Goal: Communication & Community: Answer question/provide support

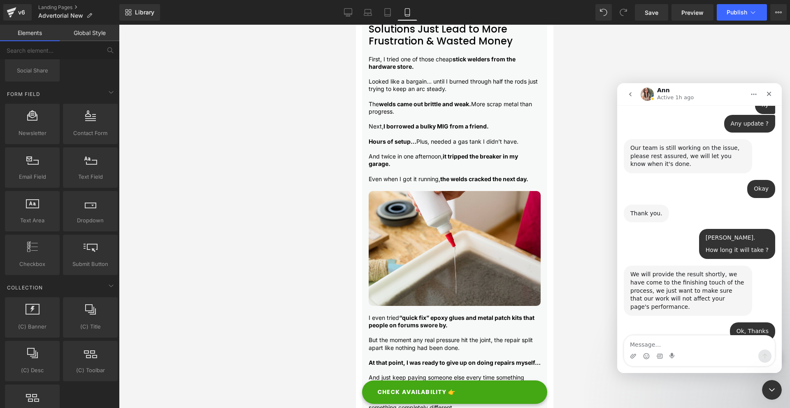
scroll to position [1092, 0]
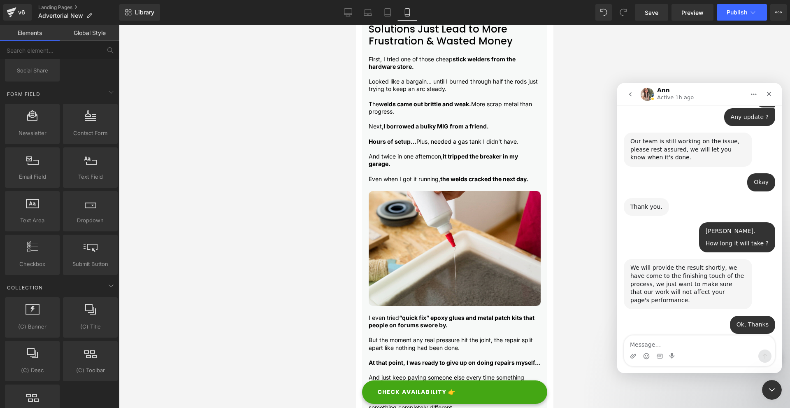
click at [631, 95] on icon "go back" at bounding box center [630, 94] width 2 height 4
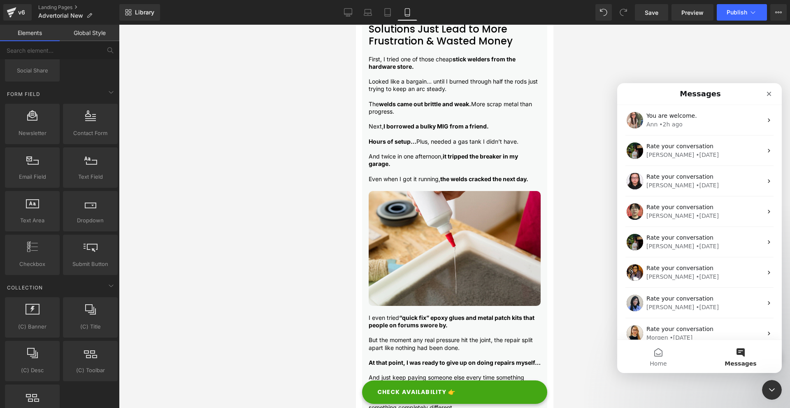
scroll to position [0, 0]
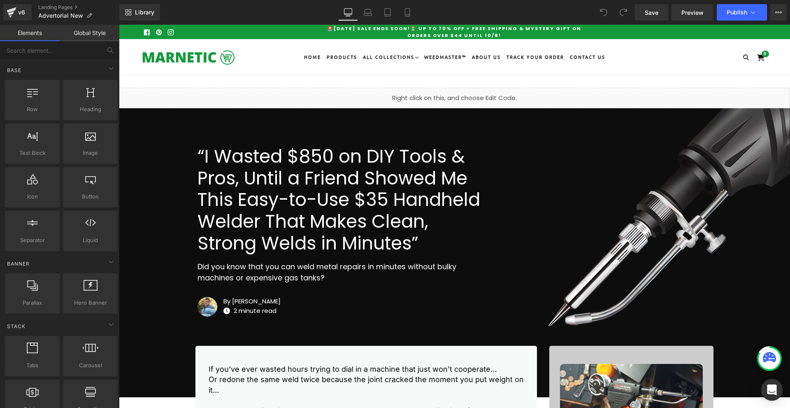
click at [780, 389] on div "Open Intercom Messenger" at bounding box center [773, 390] width 22 height 22
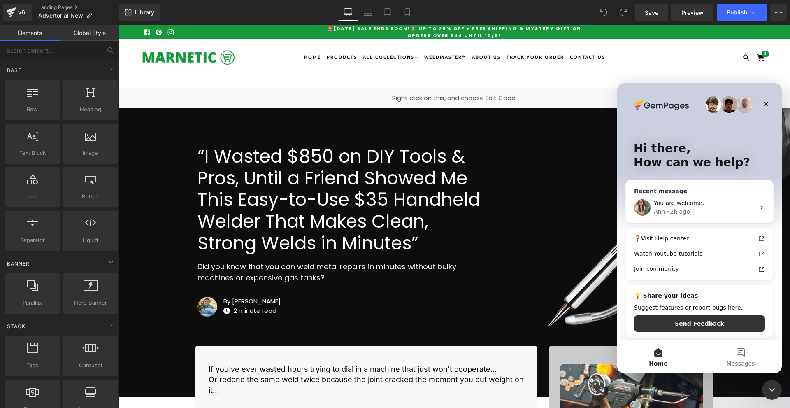
click at [682, 185] on div "Recent message You are welcome. Ann • 2h ago" at bounding box center [700, 201] width 148 height 43
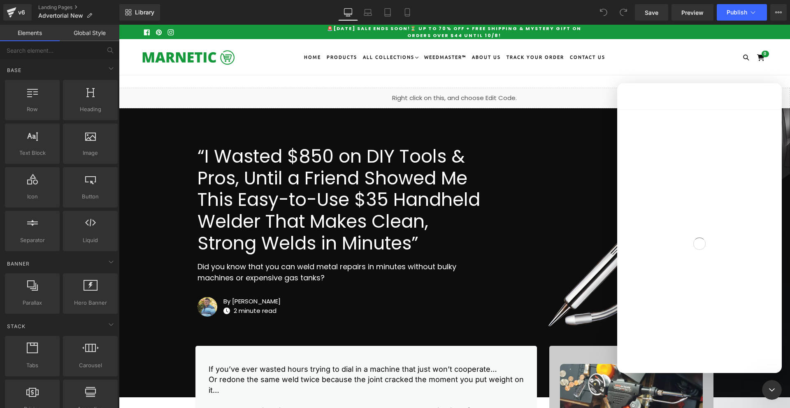
click at [686, 200] on div "Intercom messenger" at bounding box center [700, 244] width 165 height 268
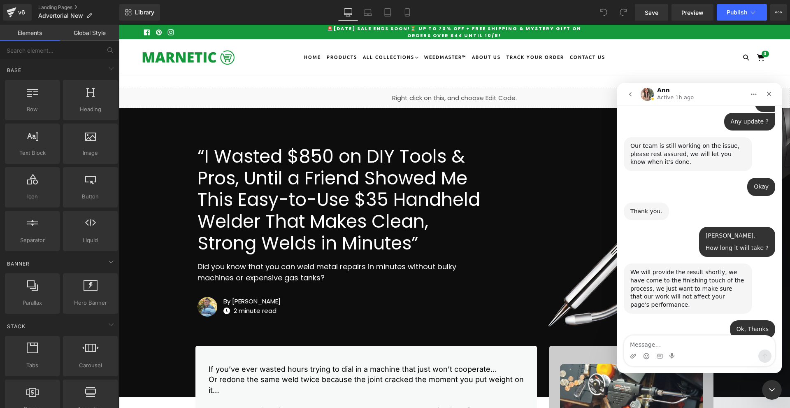
scroll to position [1092, 0]
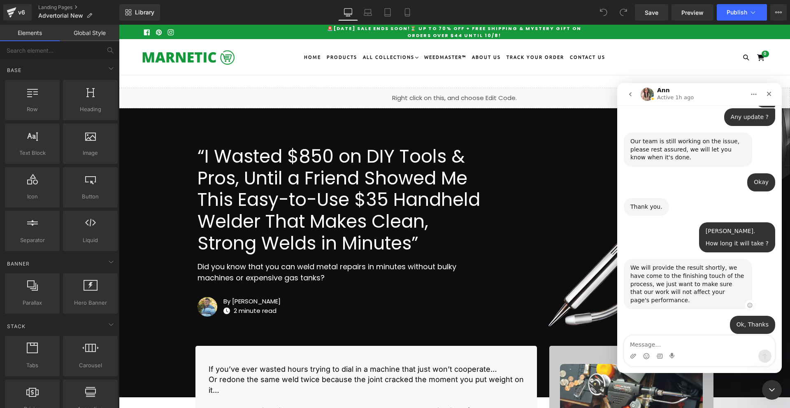
click at [685, 264] on div "We will provide the result shortly, we have come to the finishing touch of the …" at bounding box center [688, 284] width 115 height 40
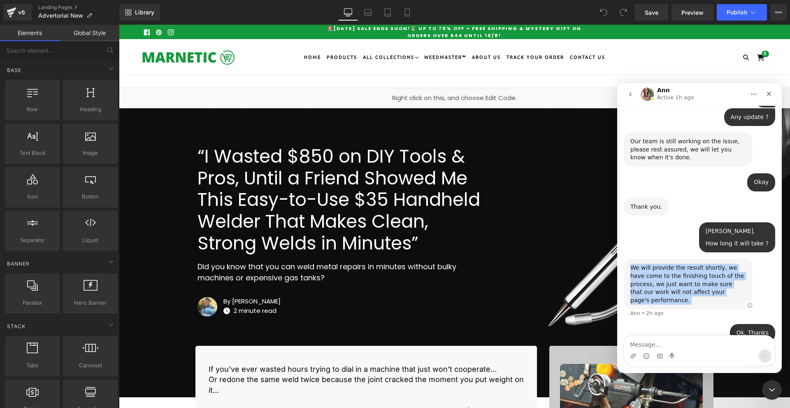
click at [685, 264] on div "We will provide the result shortly, we have come to the finishing touch of the …" at bounding box center [688, 284] width 115 height 40
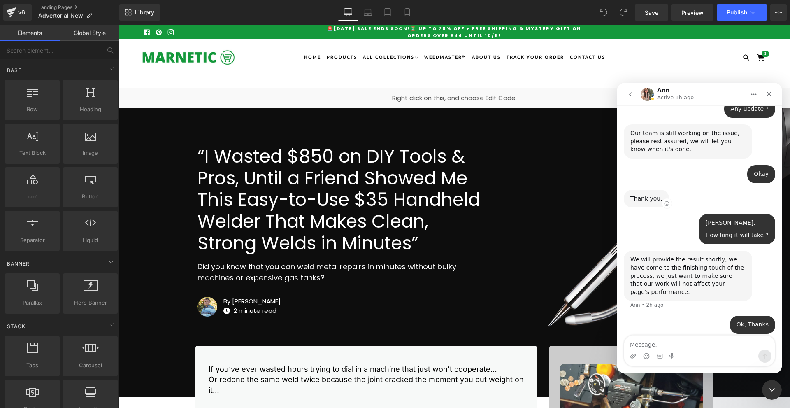
click at [637, 195] on div "Thank you." at bounding box center [647, 199] width 32 height 8
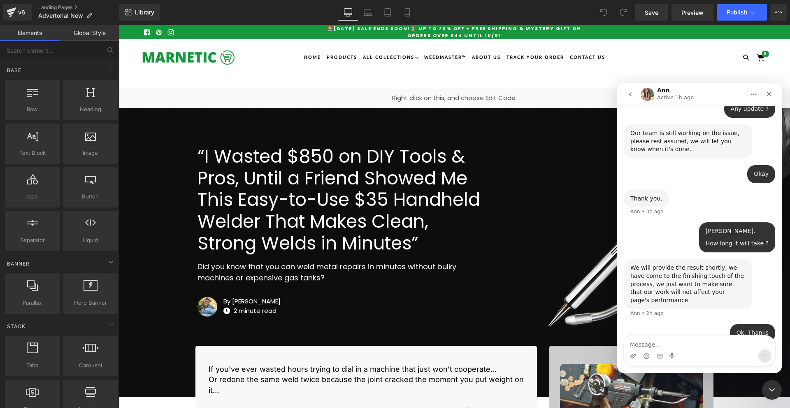
scroll to position [1108, 0]
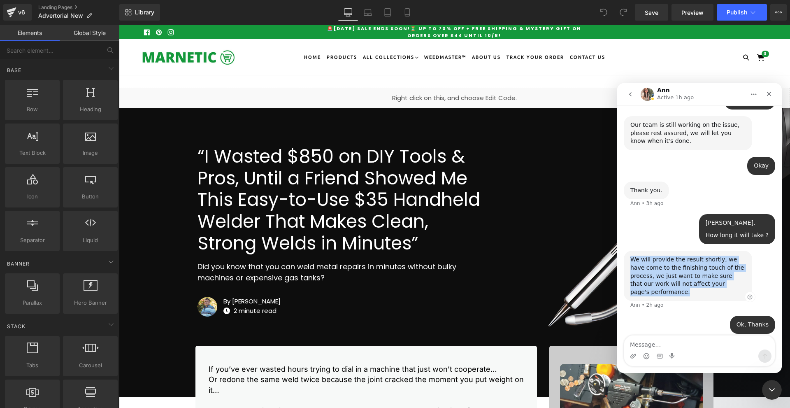
drag, startPoint x: 729, startPoint y: 251, endPoint x: 627, endPoint y: 228, distance: 104.3
click at [627, 251] on div "We will provide the result shortly, we have come to the finishing touch of the …" at bounding box center [688, 276] width 128 height 50
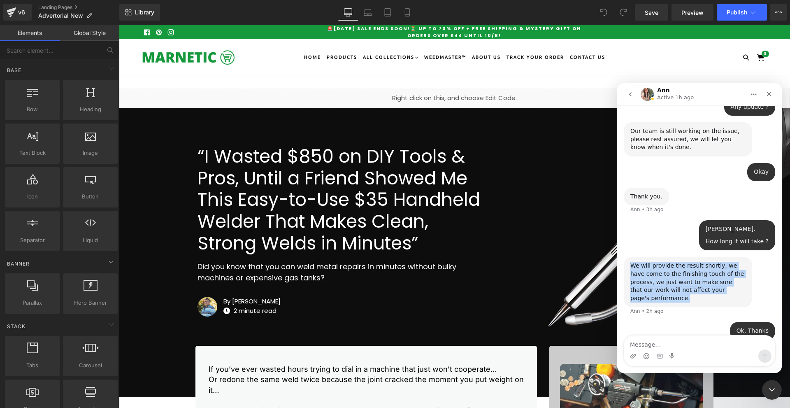
copy div "We will provide the result shortly, we have come to the finishing touch of the …"
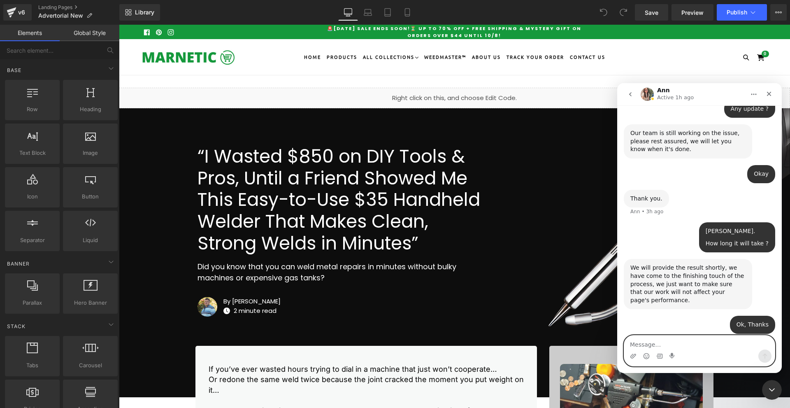
click at [679, 343] on textarea "Message…" at bounding box center [700, 343] width 151 height 14
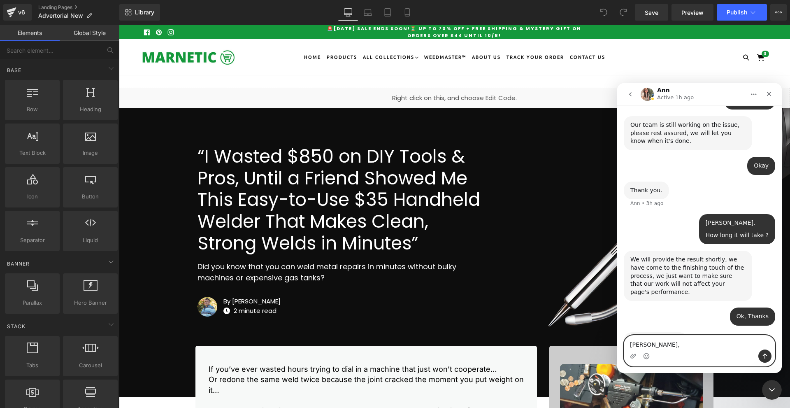
scroll to position [1117, 0]
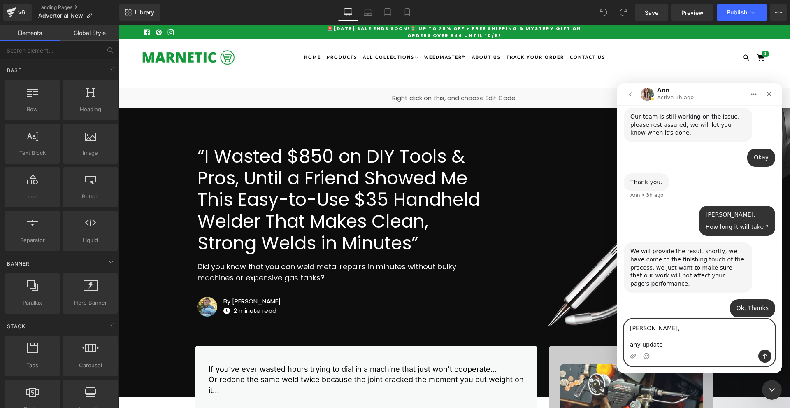
type textarea "Hyy Ann, any update ?"
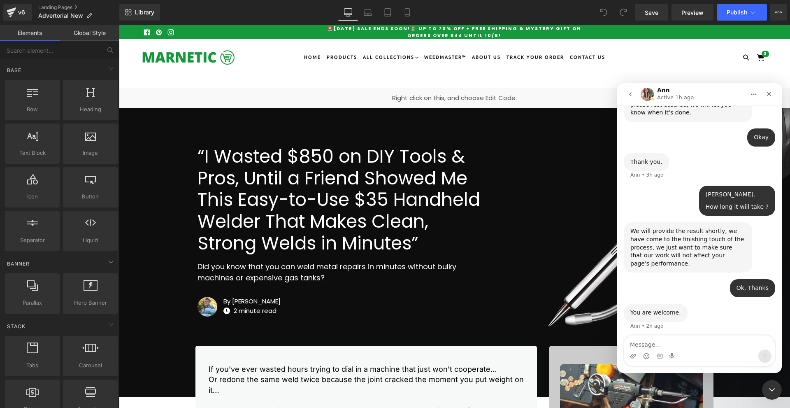
click at [626, 91] on button "go back" at bounding box center [631, 94] width 16 height 16
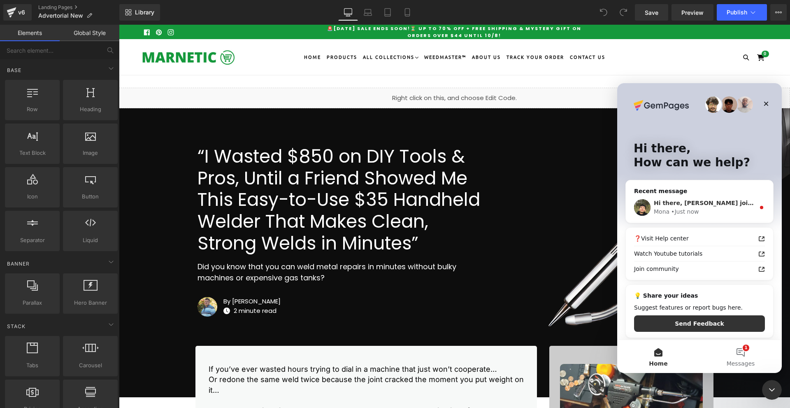
click at [731, 209] on div "Mona • Just now" at bounding box center [704, 211] width 101 height 9
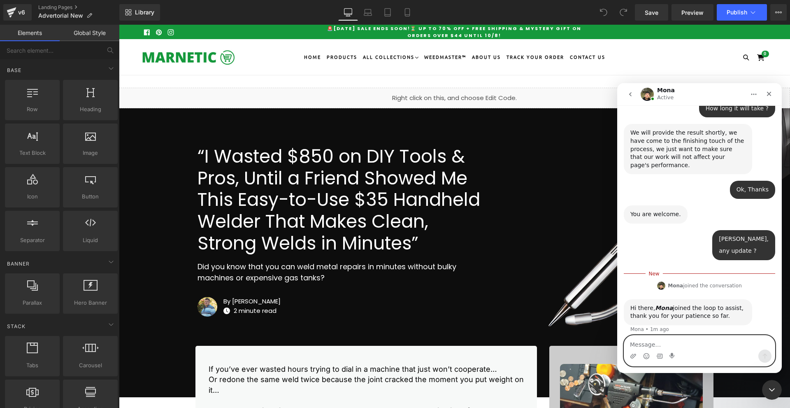
scroll to position [1194, 0]
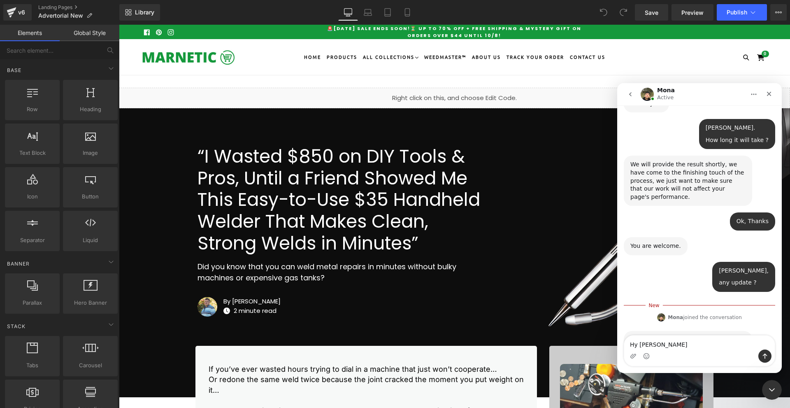
click at [746, 279] on div "any update ?" at bounding box center [744, 283] width 50 height 8
copy div "any update ?"
click at [674, 345] on textarea "Hy Mona" at bounding box center [700, 343] width 151 height 14
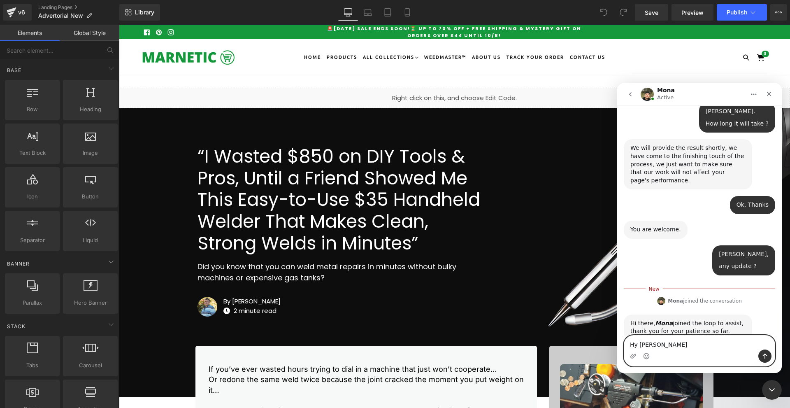
paste textarea "any update ?"
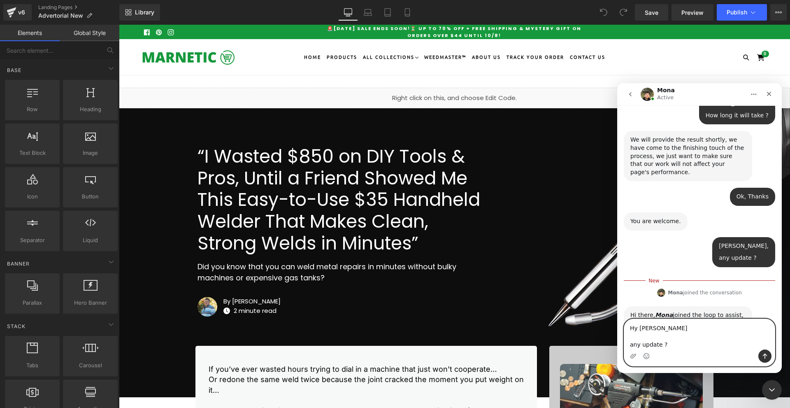
scroll to position [1210, 0]
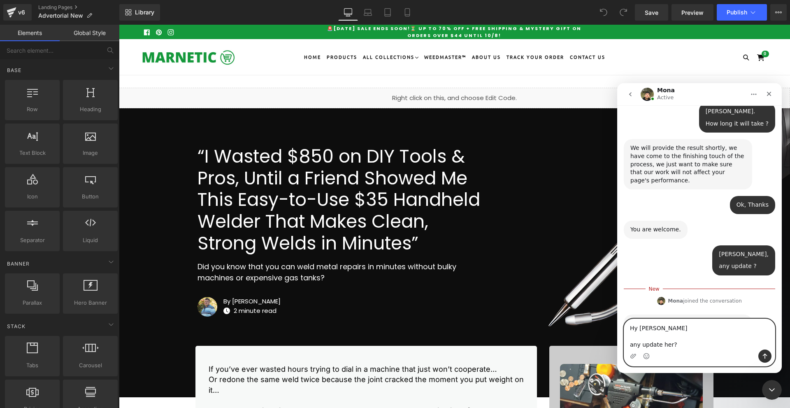
type textarea "Hy Mona any update here?"
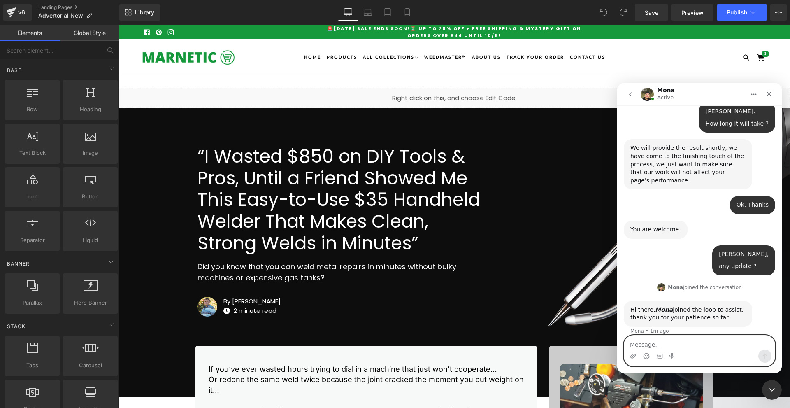
scroll to position [1217, 0]
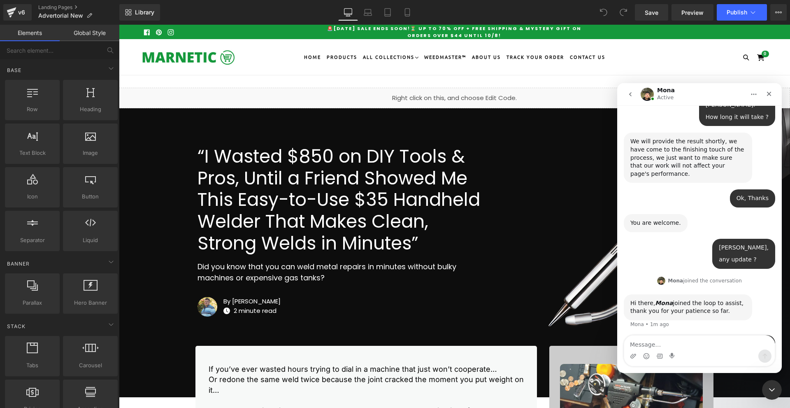
click at [631, 93] on icon "go back" at bounding box center [630, 94] width 2 height 4
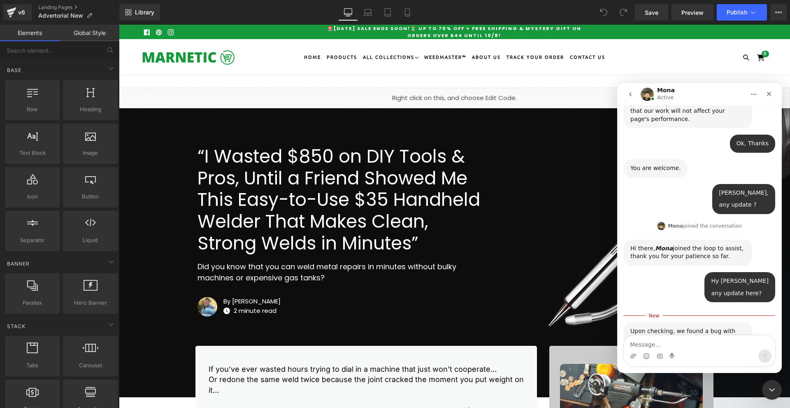
scroll to position [1295, 0]
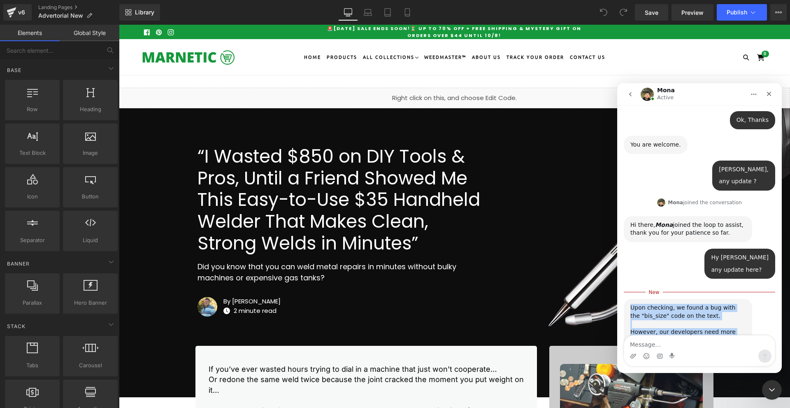
drag, startPoint x: 686, startPoint y: 308, endPoint x: 644, endPoint y: 247, distance: 74.2
click at [632, 304] on div "Upon checking, we found a bug with the "bis_size" code on the text. ​ However, …" at bounding box center [688, 328] width 115 height 49
copy div "Upon checking, we found a bug with the "bis_size" code on the text. ​ However, …"
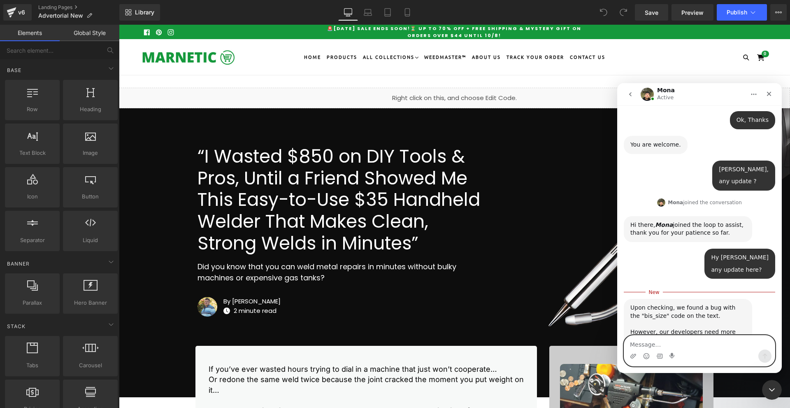
click at [702, 343] on textarea "Message…" at bounding box center [700, 343] width 151 height 14
type textarea "OK"
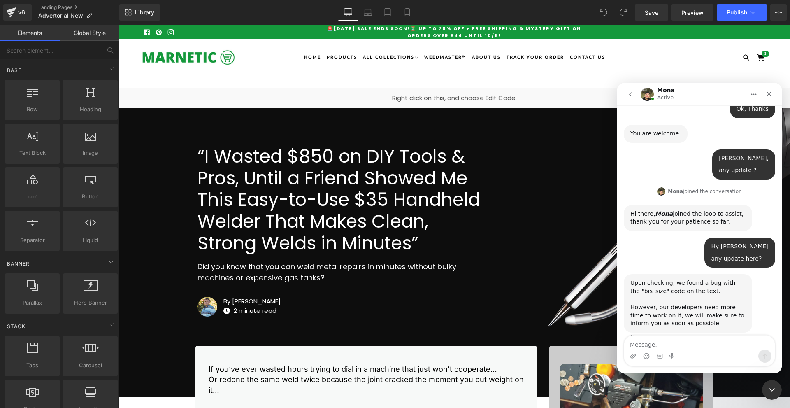
click at [633, 92] on icon "go back" at bounding box center [630, 94] width 7 height 7
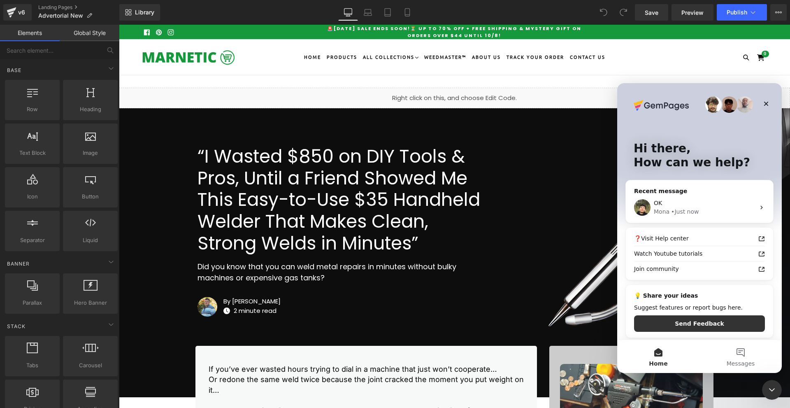
scroll to position [0, 0]
click at [679, 194] on div "Thank you😊 Mona • Just now" at bounding box center [699, 207] width 147 height 30
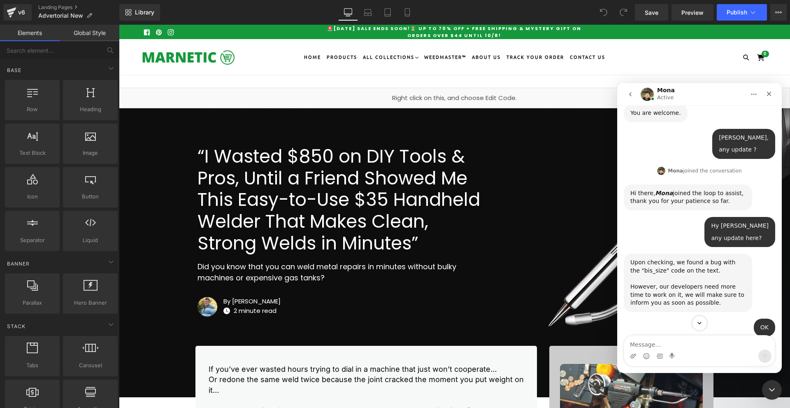
scroll to position [1345, 0]
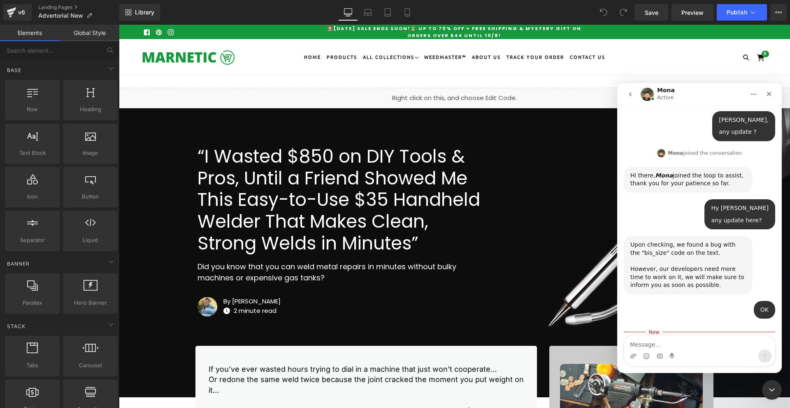
click at [671, 350] on icon "Add reaction" at bounding box center [672, 353] width 6 height 6
click at [639, 329] on span "👍" at bounding box center [637, 335] width 12 height 12
drag, startPoint x: 635, startPoint y: 93, endPoint x: 953, endPoint y: 88, distance: 317.9
click at [635, 93] on button "go back" at bounding box center [631, 94] width 16 height 16
